Goal: Task Accomplishment & Management: Use online tool/utility

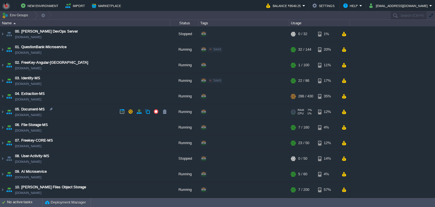
click at [72, 110] on td "05. Document-MS [DOMAIN_NAME]" at bounding box center [85, 112] width 170 height 16
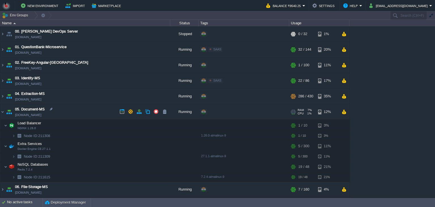
scroll to position [77, 0]
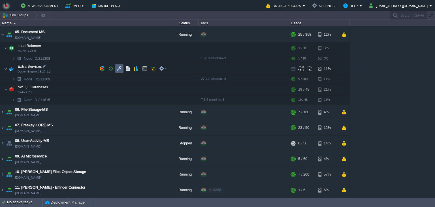
click at [116, 69] on td at bounding box center [119, 68] width 8 height 8
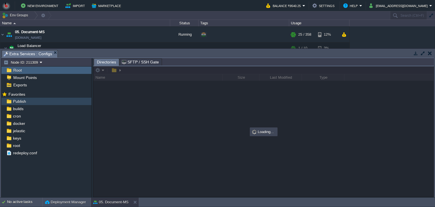
click at [33, 102] on div "Publish" at bounding box center [46, 101] width 90 height 7
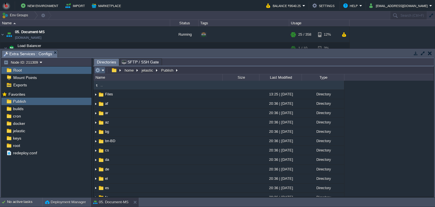
click at [104, 70] on em at bounding box center [99, 70] width 9 height 5
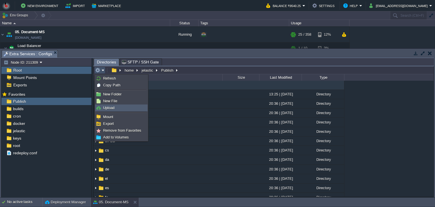
click at [109, 107] on span "Upload" at bounding box center [108, 108] width 11 height 4
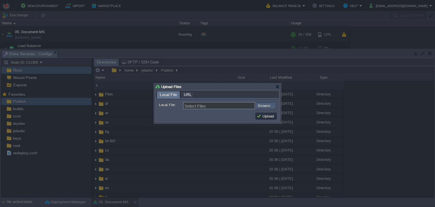
click at [268, 104] on input "file" at bounding box center [240, 105] width 72 height 7
type input "C:\fakepath\PdfGenerateMicroservice.dll"
type input "PdfGenerateMicroservice.dll"
click at [268, 117] on button "Upload" at bounding box center [265, 116] width 19 height 5
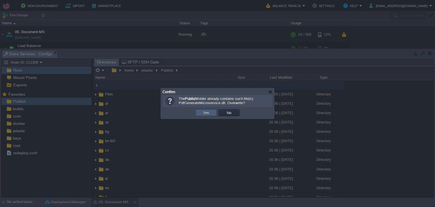
click at [208, 114] on button "Yes" at bounding box center [206, 112] width 10 height 5
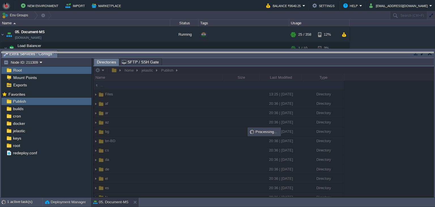
drag, startPoint x: 164, startPoint y: 54, endPoint x: 165, endPoint y: 131, distance: 77.3
click at [165, 131] on body "New Environment Import Marketplace Bonus ₹0.00 Upgrade Account Balance ₹9540.25…" at bounding box center [217, 103] width 435 height 207
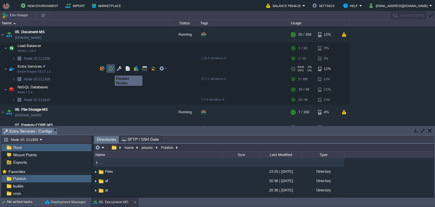
click at [110, 70] on button "button" at bounding box center [110, 68] width 5 height 5
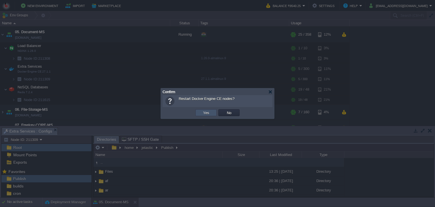
click at [205, 112] on button "Yes" at bounding box center [206, 112] width 10 height 5
